Goal: Answer question/provide support: Share knowledge or assist other users

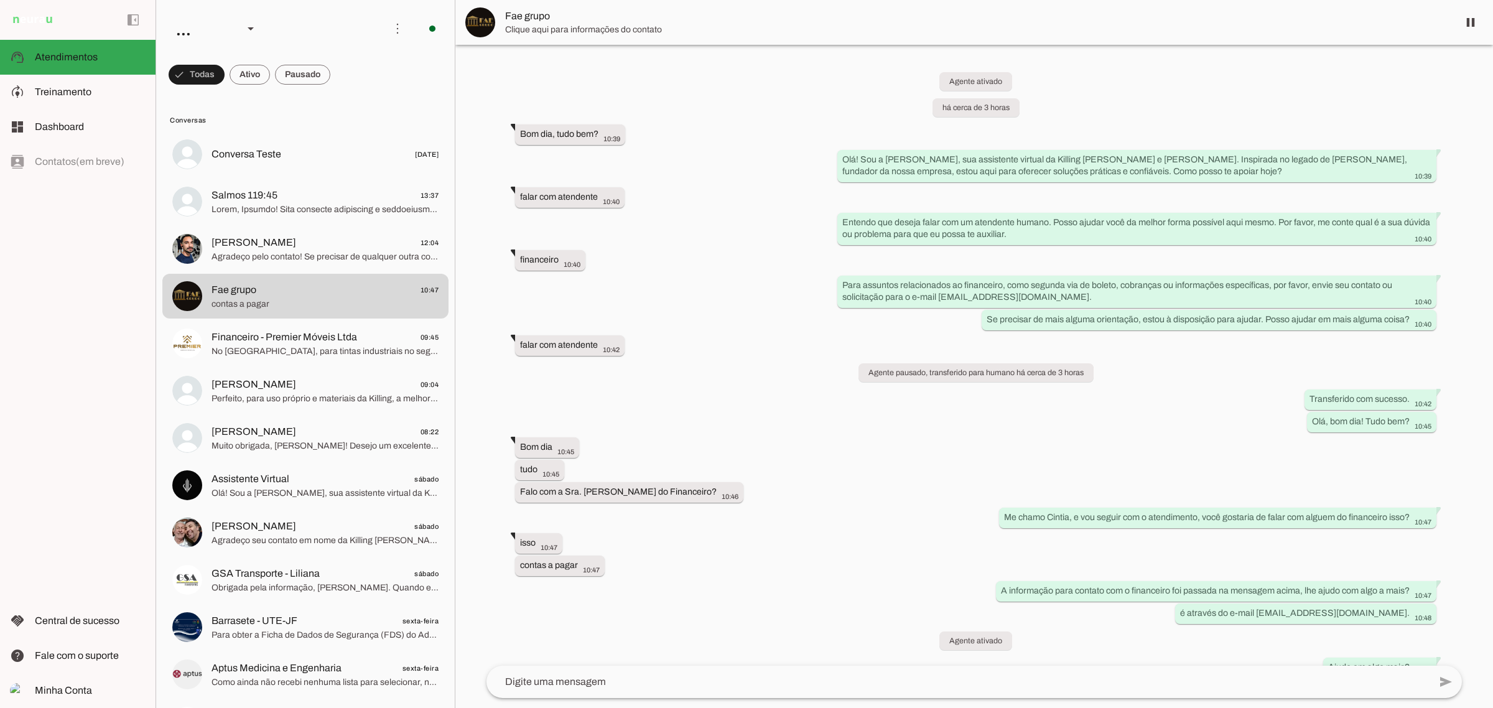
scroll to position [21, 0]
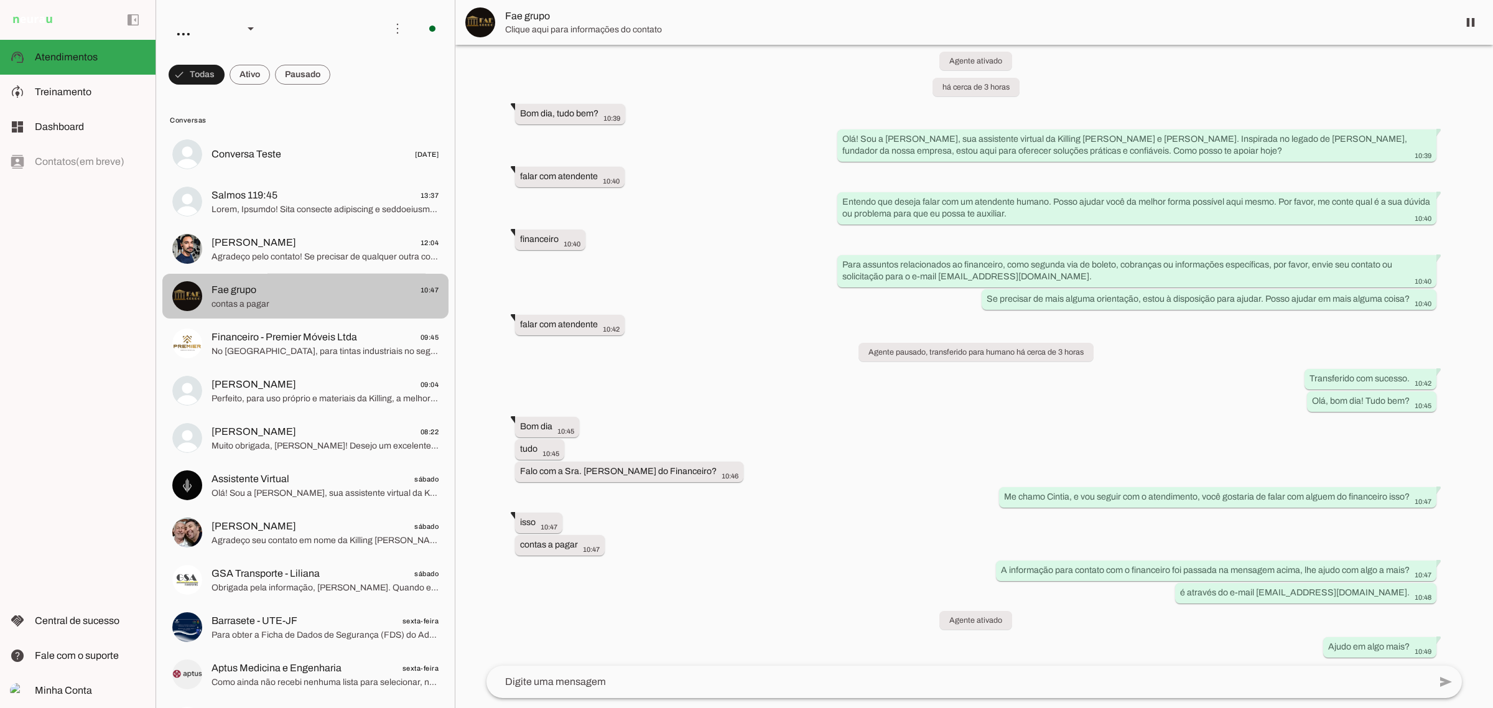
click at [294, 287] on span "Fae grupo 10:47" at bounding box center [325, 290] width 227 height 16
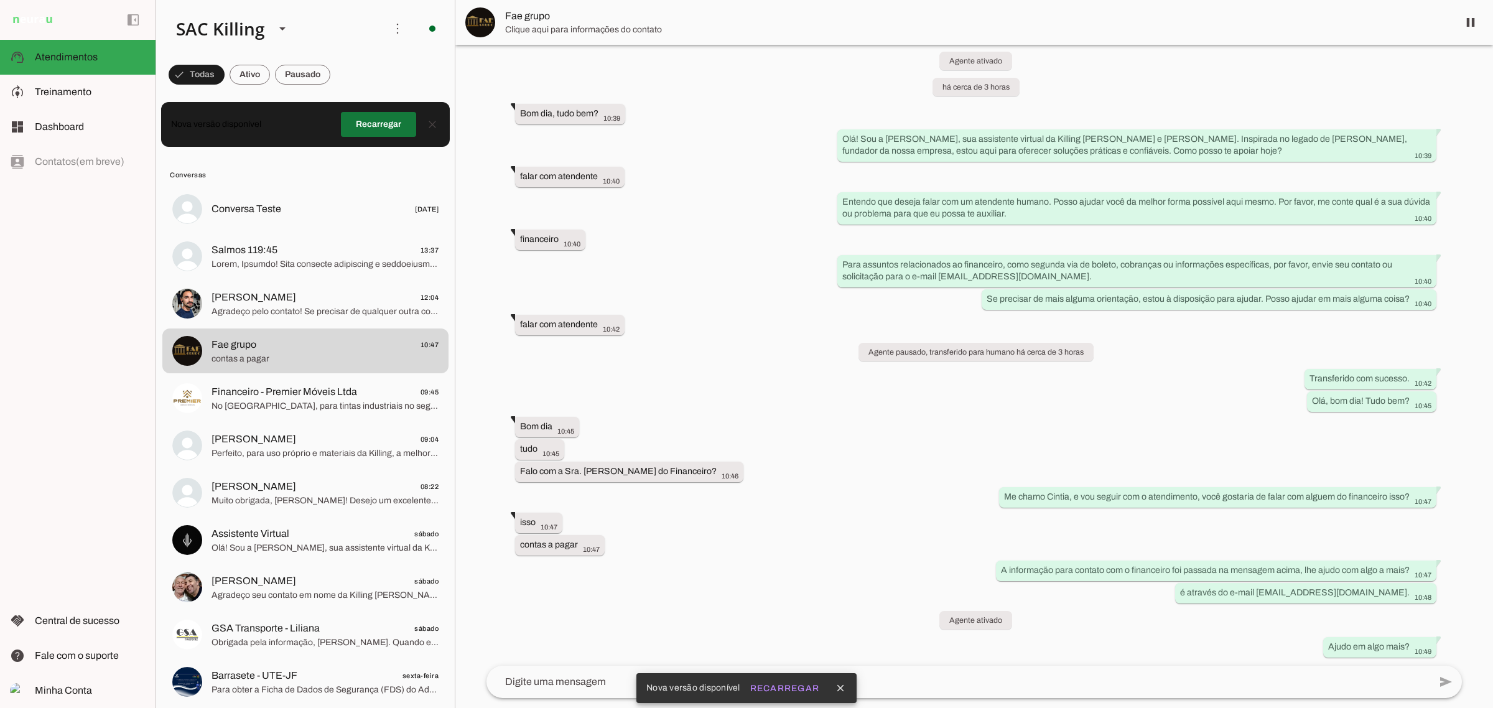
click at [359, 115] on span at bounding box center [378, 125] width 75 height 30
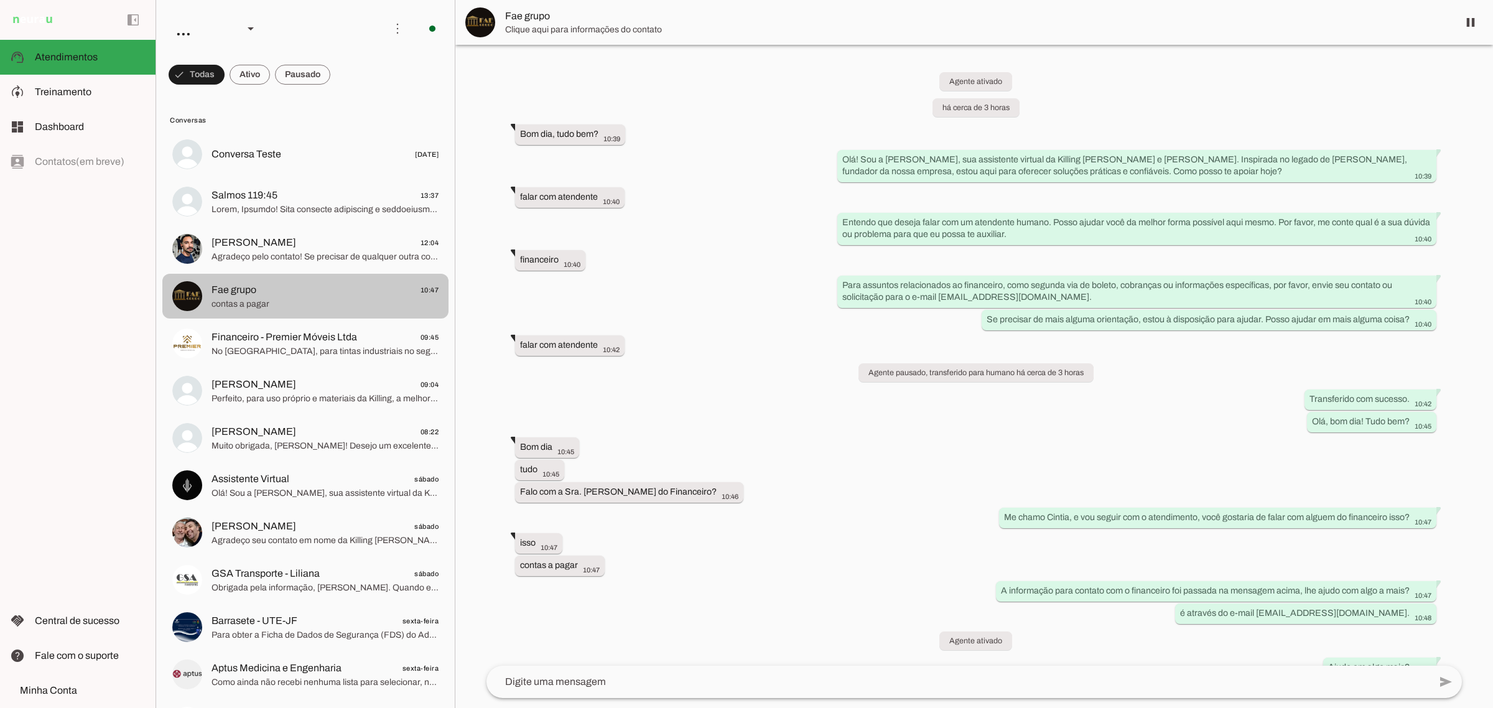
scroll to position [21, 0]
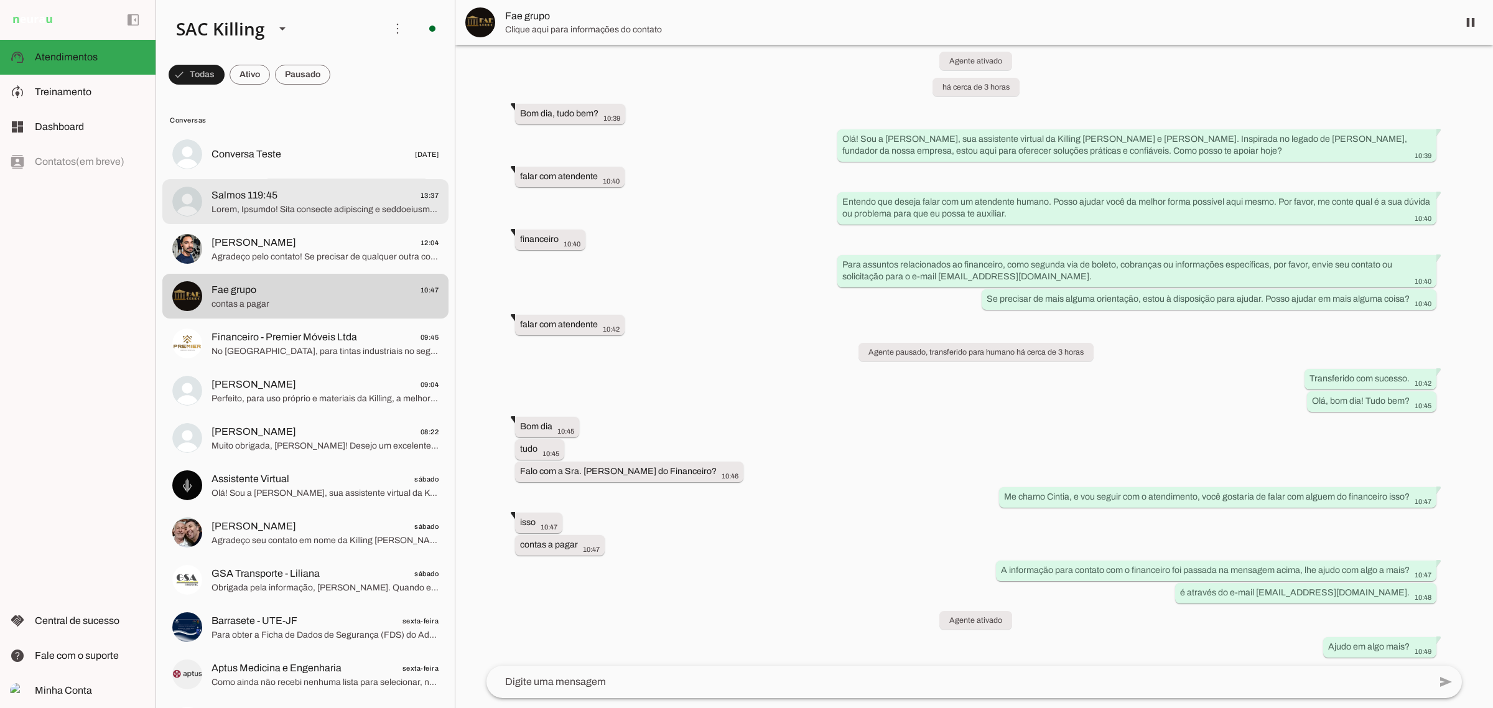
click at [263, 187] on div at bounding box center [325, 201] width 227 height 30
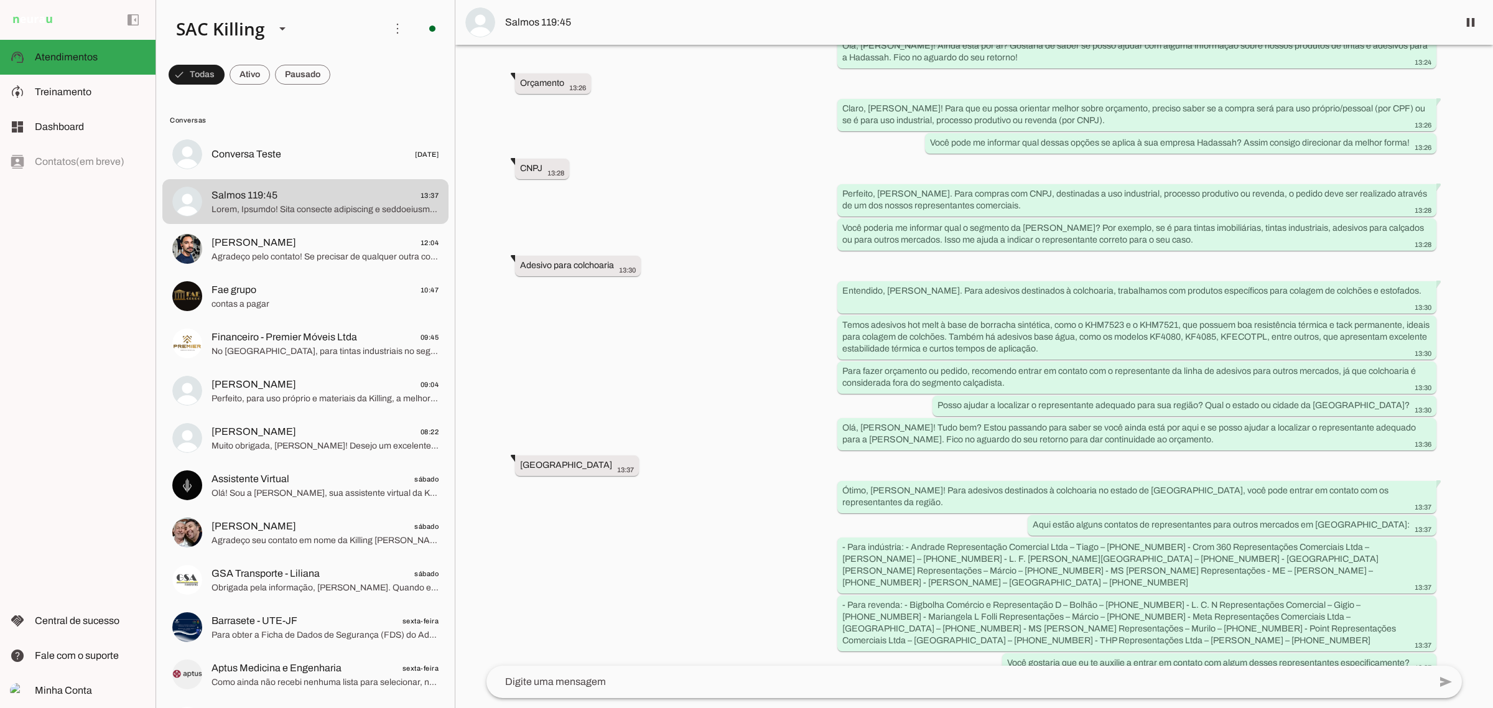
scroll to position [282, 0]
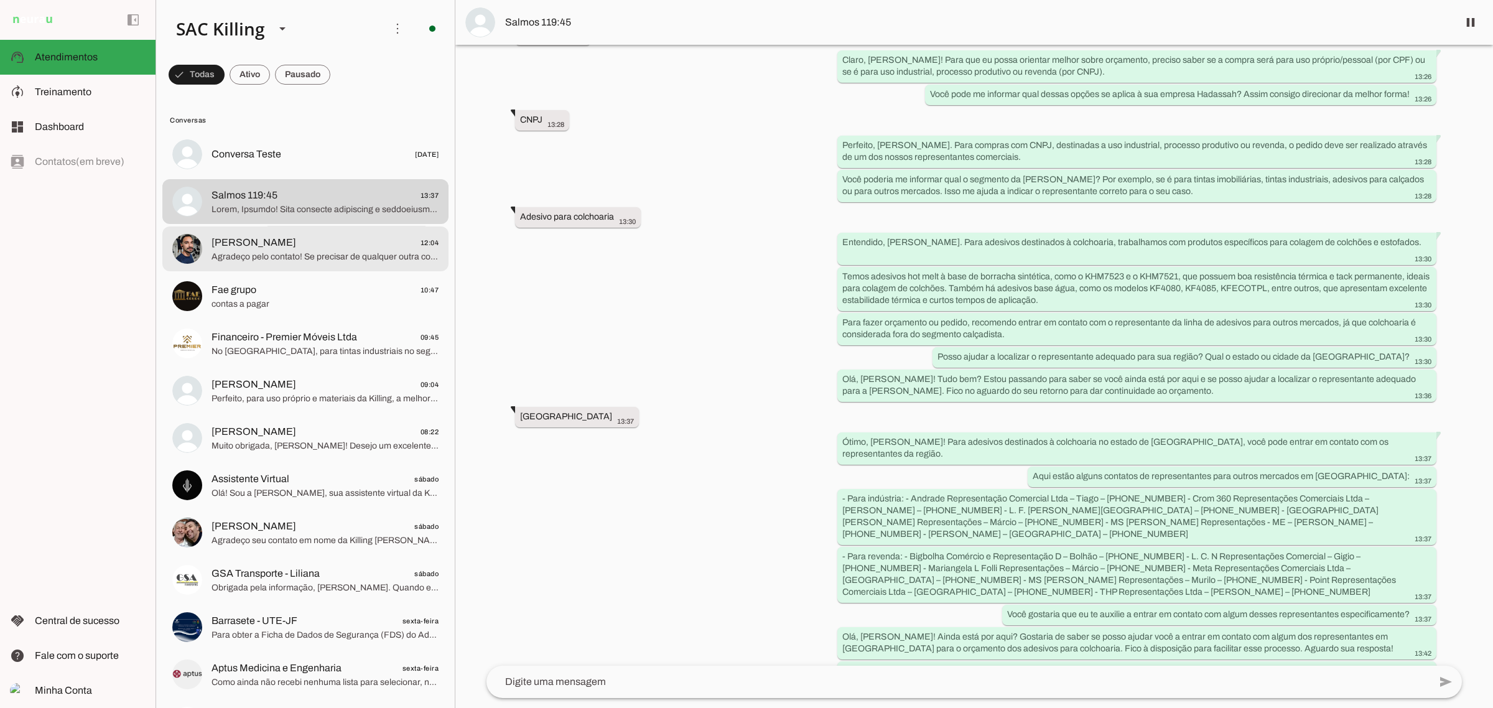
click at [269, 246] on span "Erick Martins 12:04" at bounding box center [325, 243] width 227 height 16
